Goal: Task Accomplishment & Management: Use online tool/utility

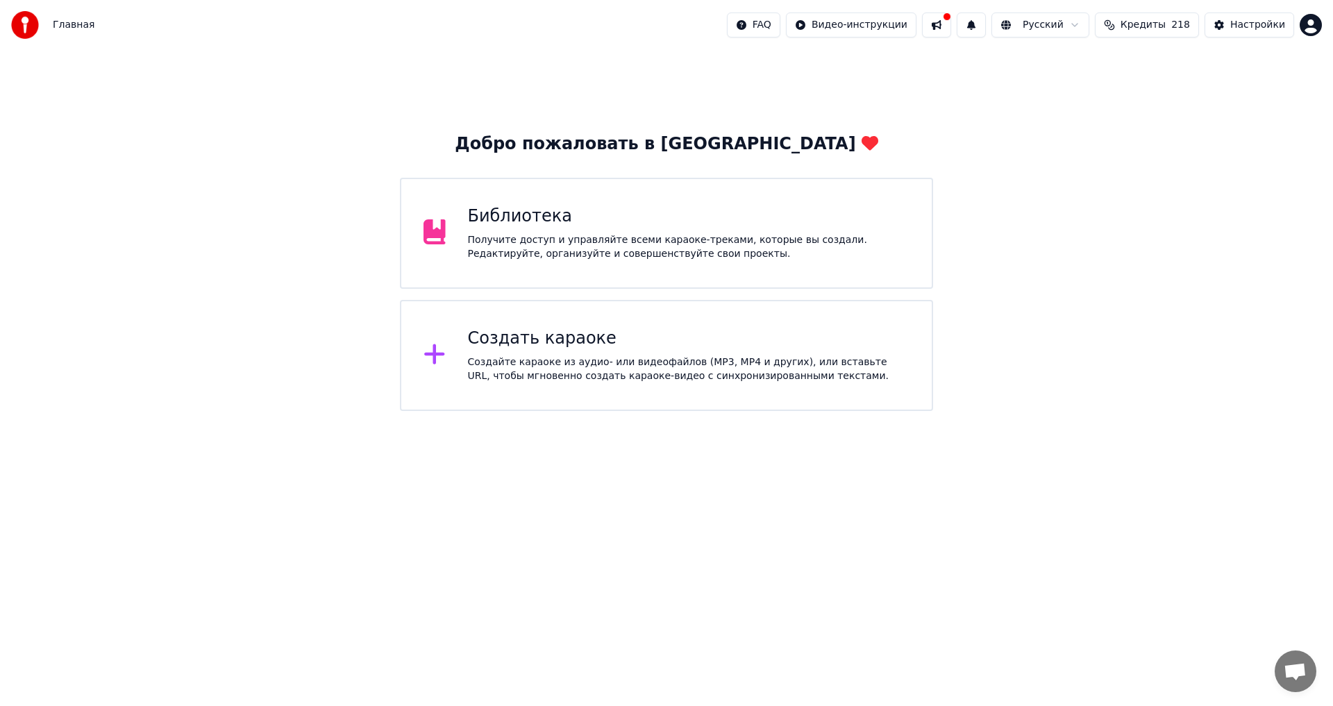
click at [606, 255] on div "Получите доступ и управляйте всеми караоке-треками, которые вы создали. Редакти…" at bounding box center [689, 247] width 442 height 28
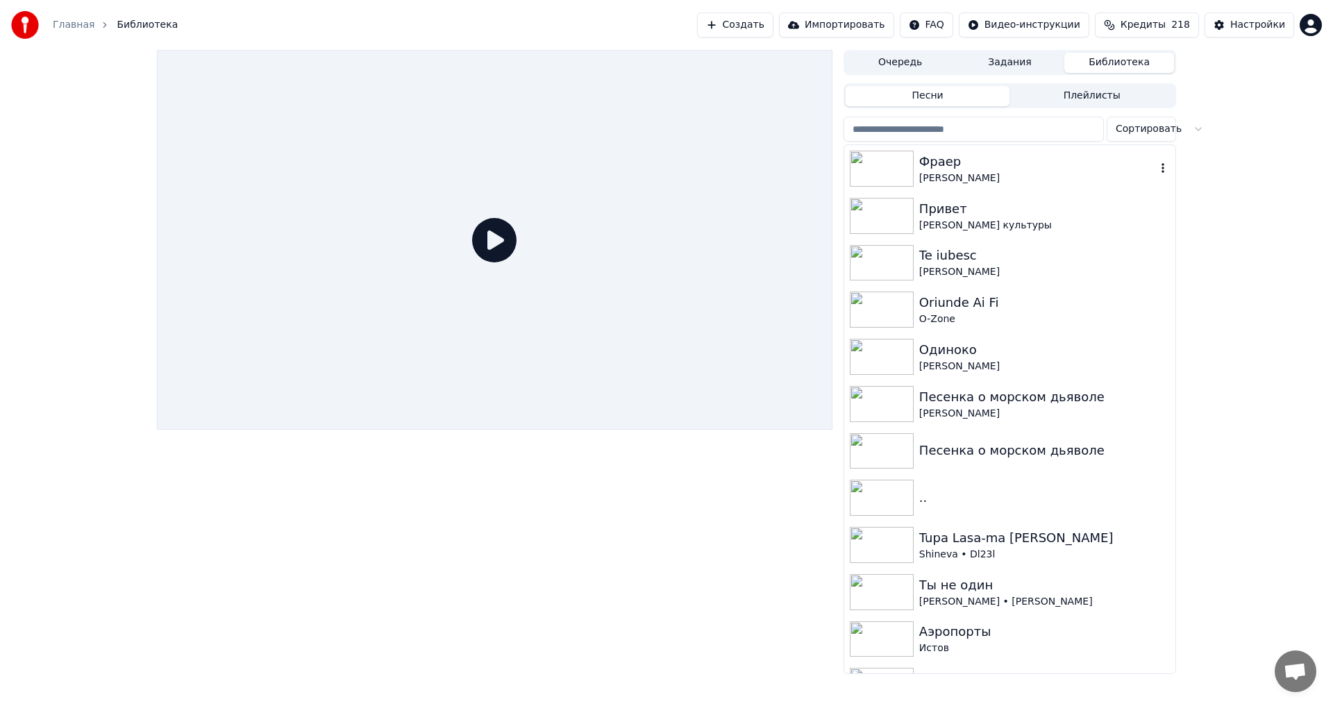
click at [993, 169] on div "Фраер" at bounding box center [1037, 161] width 237 height 19
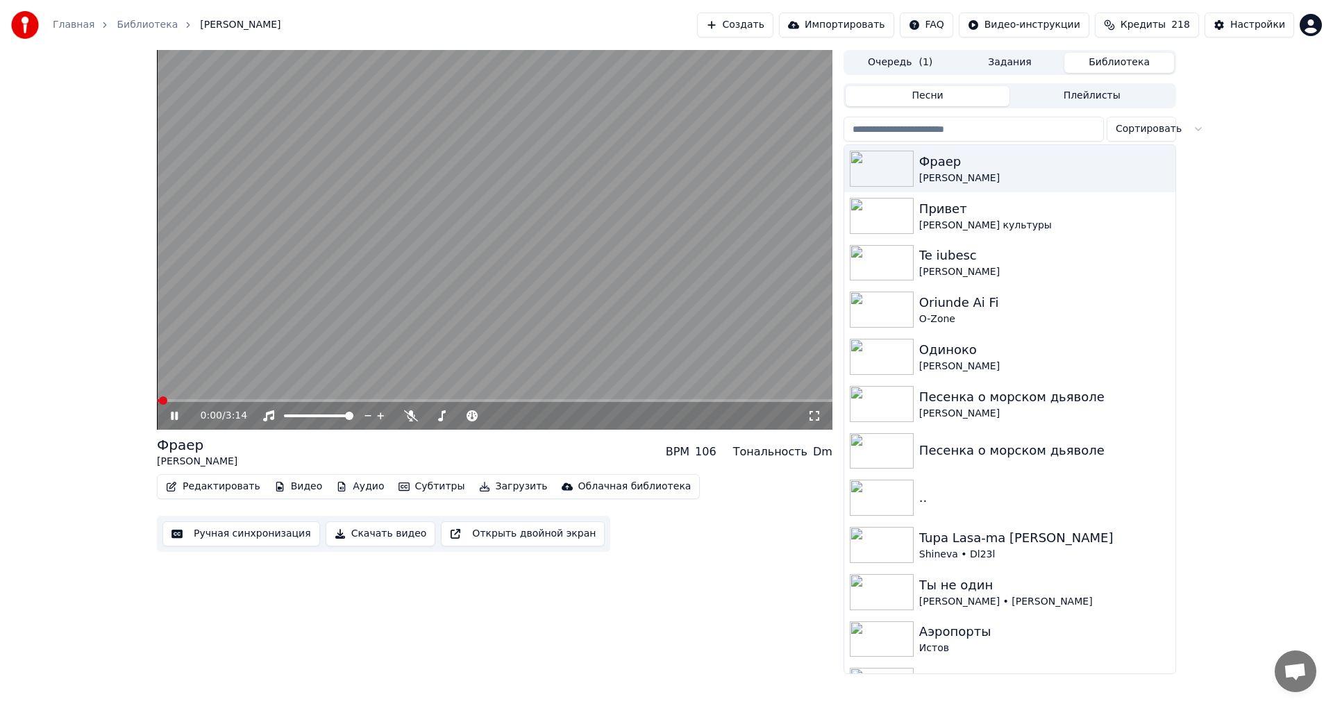
click at [171, 418] on icon at bounding box center [174, 416] width 7 height 8
click at [478, 484] on button "Загрузить" at bounding box center [513, 486] width 80 height 19
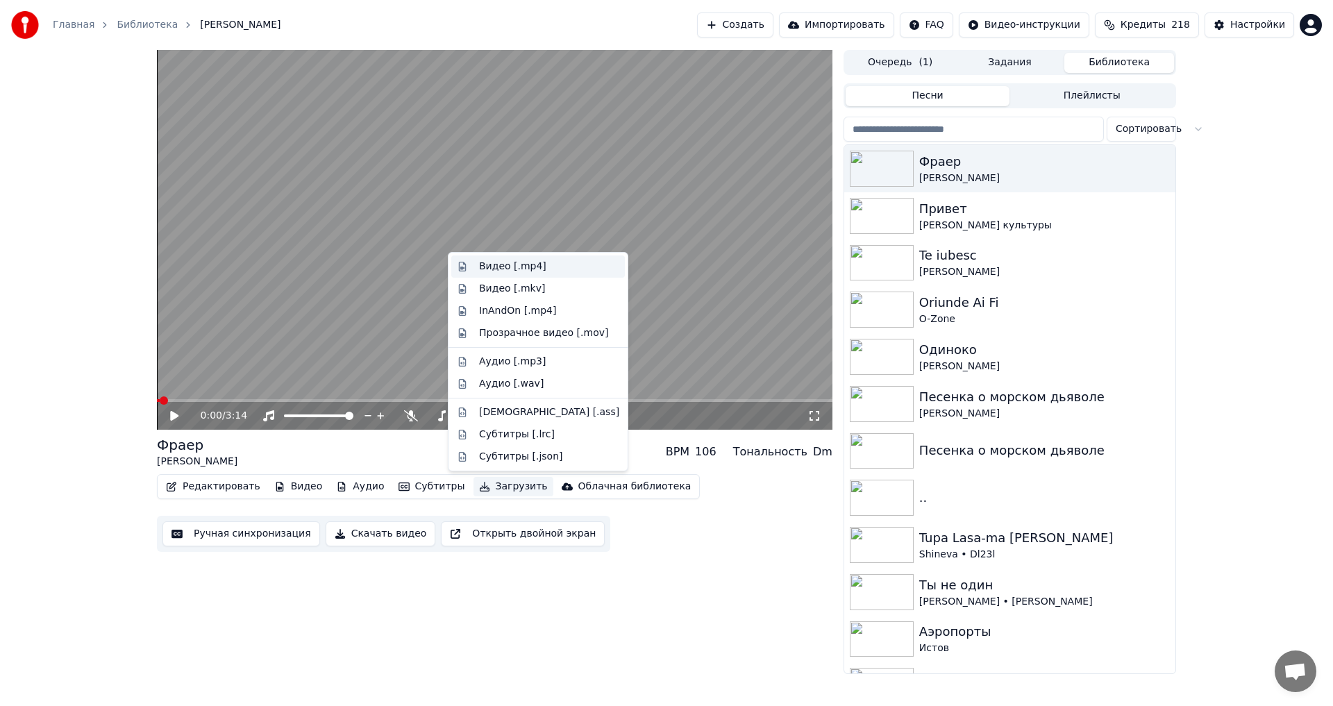
click at [536, 264] on div "Видео [.mp4]" at bounding box center [512, 267] width 67 height 14
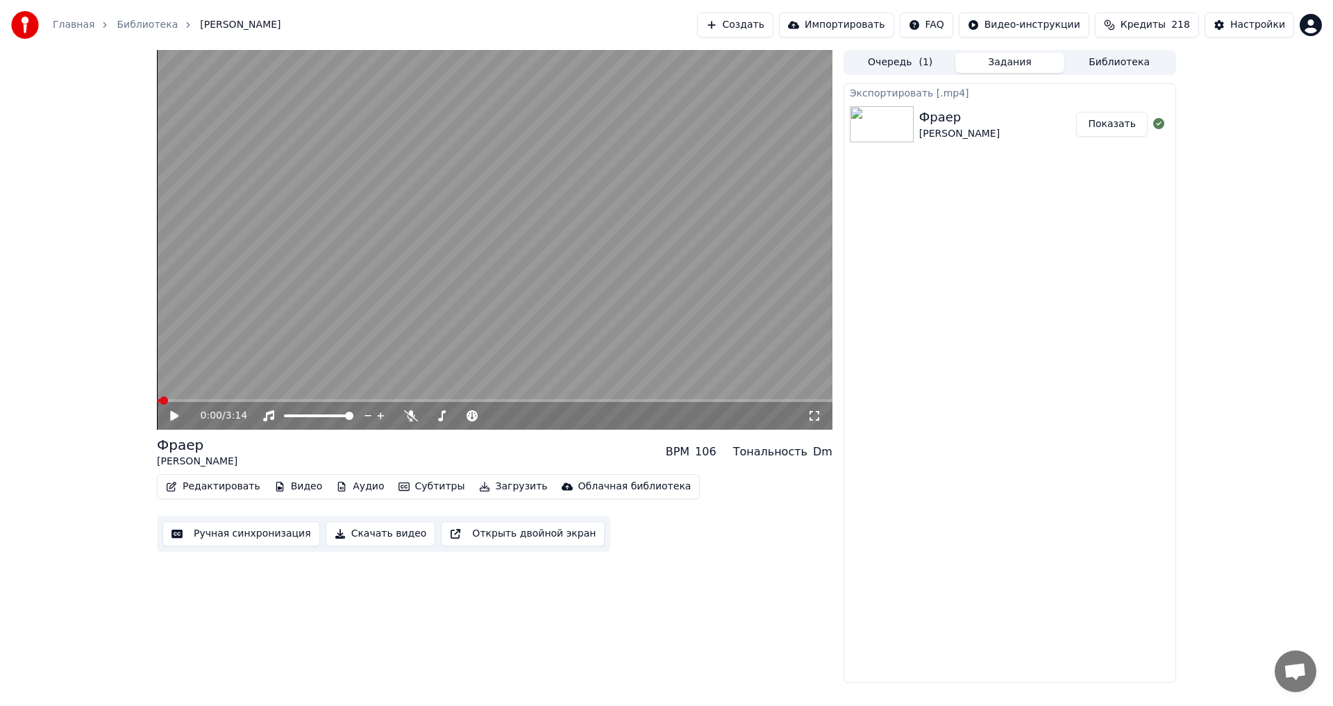
click at [1108, 121] on button "Показать" at bounding box center [1111, 124] width 71 height 25
